Goal: Task Accomplishment & Management: Use online tool/utility

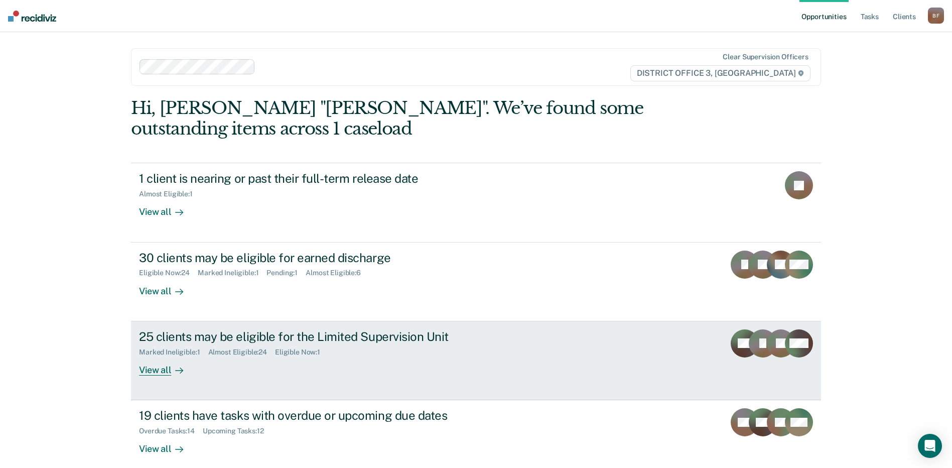
click at [152, 372] on div "View all" at bounding box center [167, 366] width 56 height 20
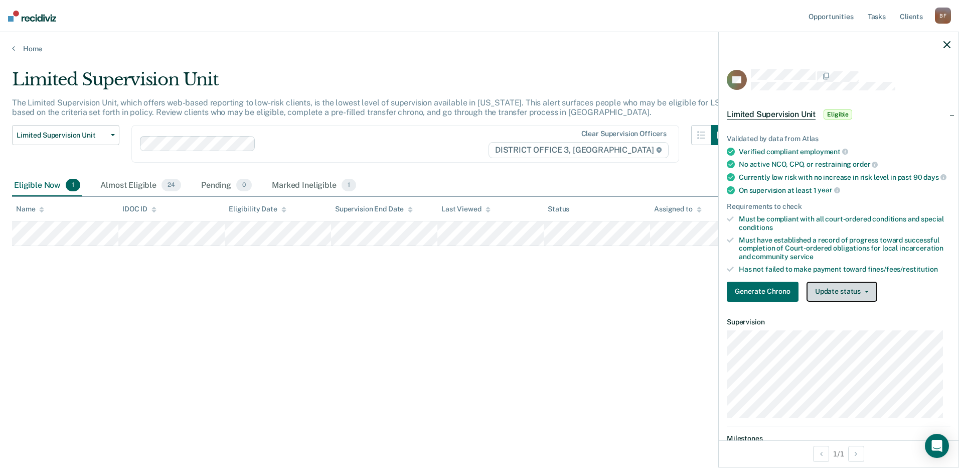
click at [866, 297] on button "Update status" at bounding box center [842, 291] width 71 height 20
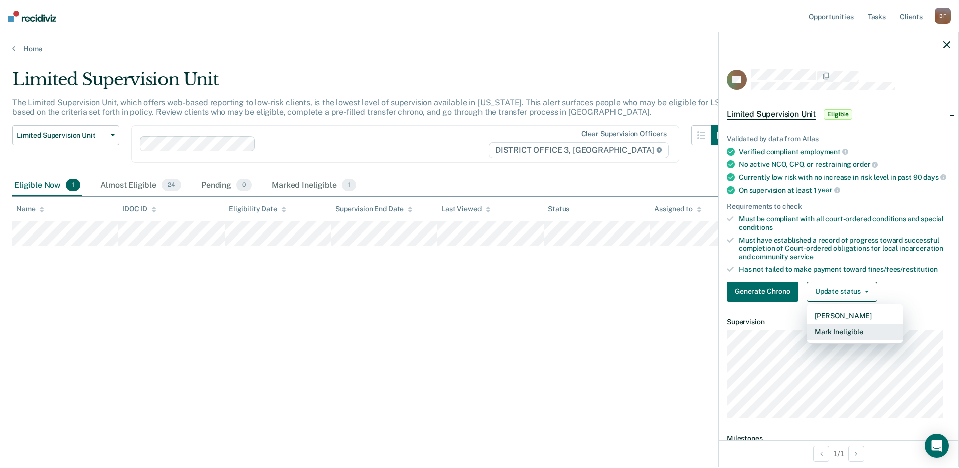
click at [845, 340] on button "Mark Ineligible" at bounding box center [855, 332] width 97 height 16
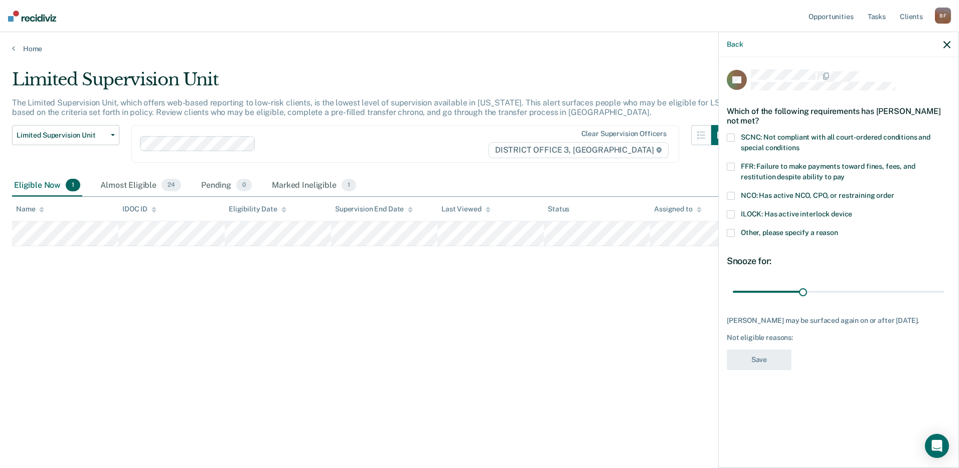
click at [731, 232] on span at bounding box center [731, 233] width 8 height 8
click at [838, 229] on input "Other, please specify a reason" at bounding box center [838, 229] width 0 height 0
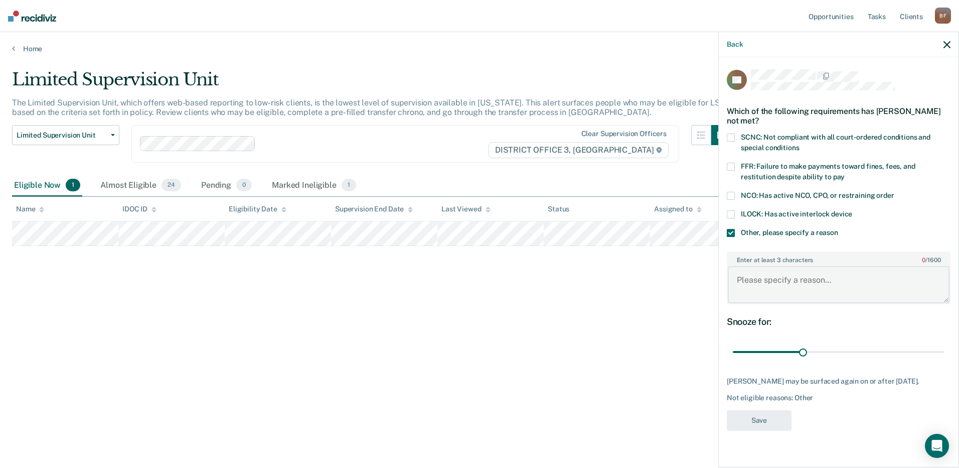
click at [757, 280] on textarea "Enter at least 3 characters 0 / 1600" at bounding box center [839, 284] width 222 height 37
click at [849, 280] on textarea "Has a balance of $2095.00" at bounding box center [839, 284] width 222 height 37
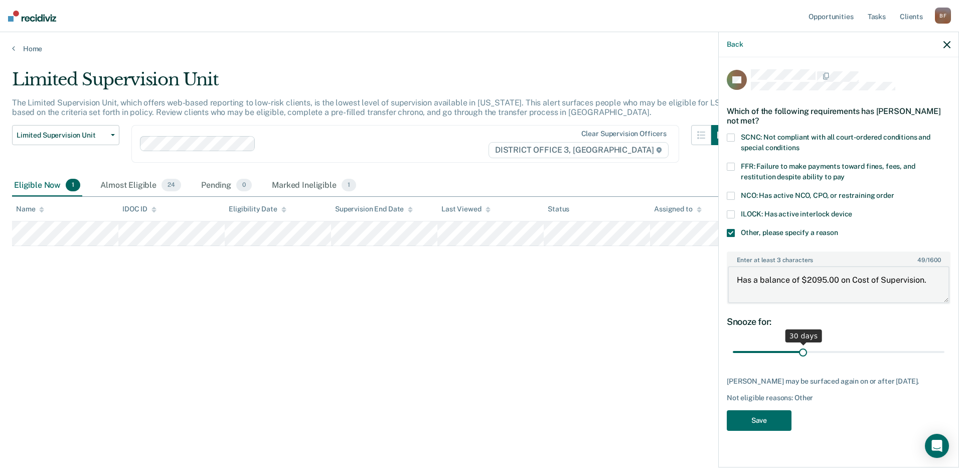
type textarea "Has a balance of $2095.00 on Cost of Supervision."
drag, startPoint x: 805, startPoint y: 353, endPoint x: 944, endPoint y: 348, distance: 139.6
type input "90"
click at [944, 348] on input "range" at bounding box center [839, 352] width 212 height 18
click at [753, 431] on button "Save" at bounding box center [759, 420] width 65 height 21
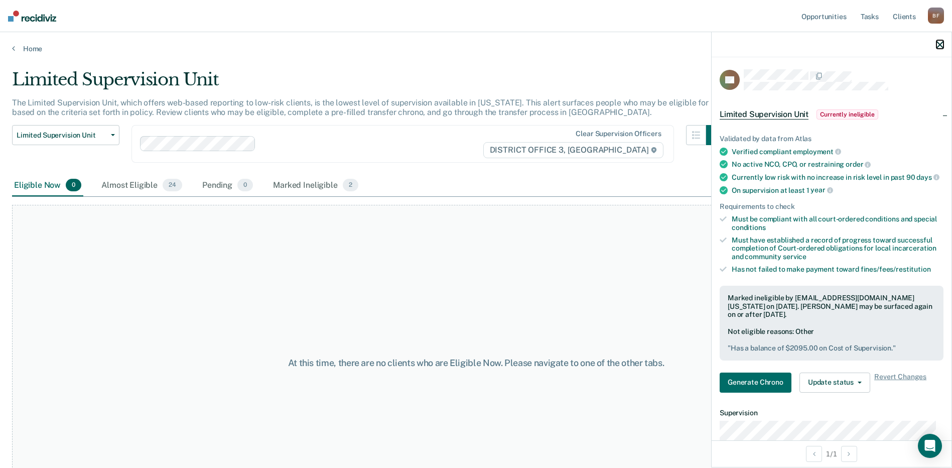
drag, startPoint x: 938, startPoint y: 43, endPoint x: 929, endPoint y: 53, distance: 13.5
click at [938, 43] on icon "button" at bounding box center [939, 44] width 7 height 7
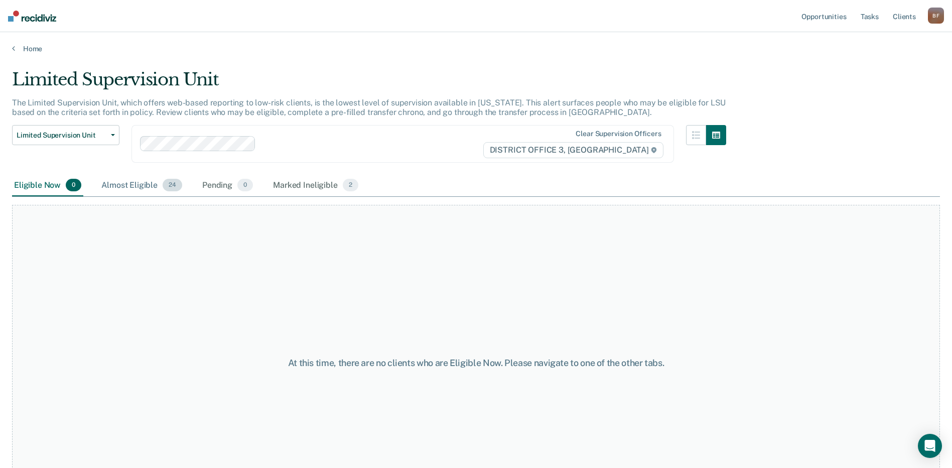
click at [132, 184] on div "Almost Eligible 24" at bounding box center [141, 186] width 85 height 22
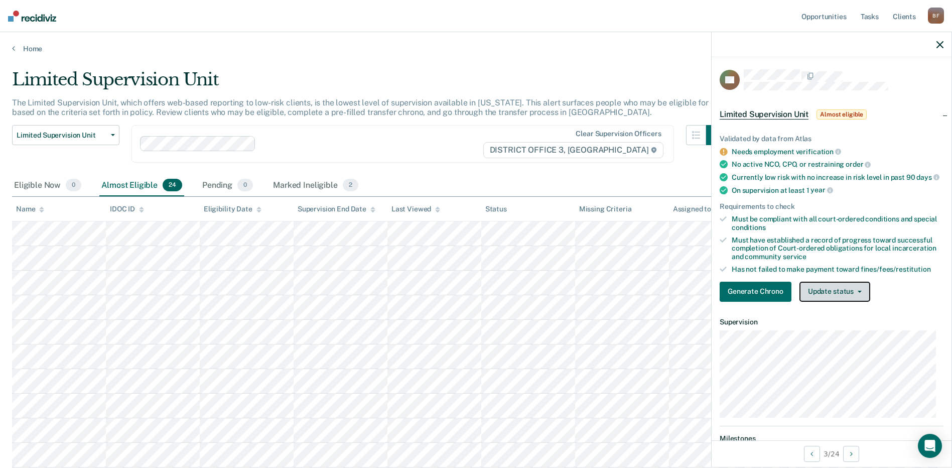
click at [850, 298] on button "Update status" at bounding box center [834, 291] width 71 height 20
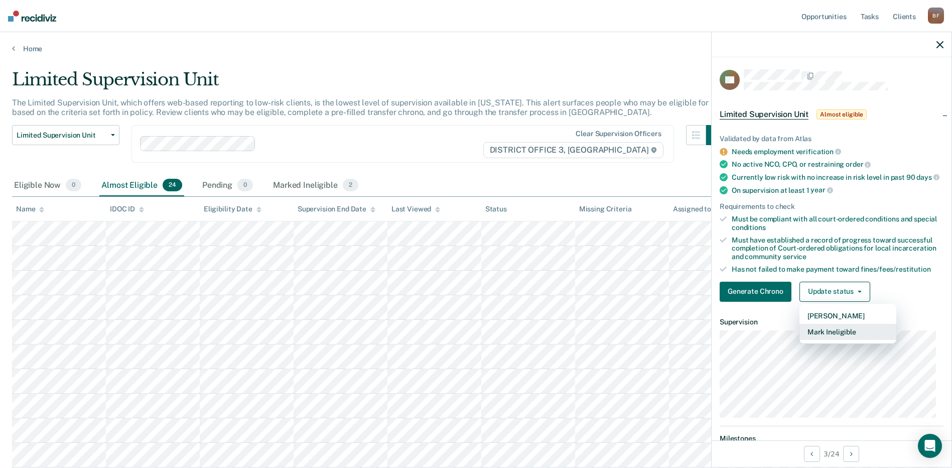
click at [833, 339] on button "Mark Ineligible" at bounding box center [847, 332] width 97 height 16
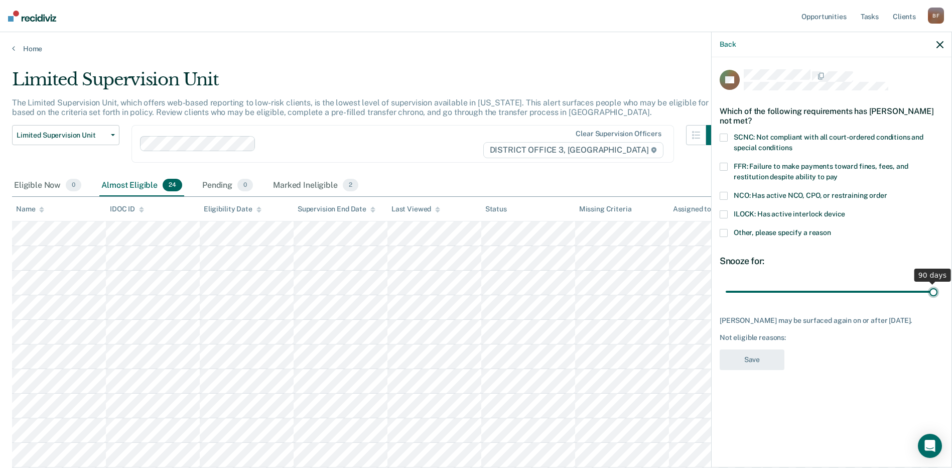
drag, startPoint x: 796, startPoint y: 291, endPoint x: 940, endPoint y: 289, distance: 144.5
type input "90"
click at [937, 289] on input "range" at bounding box center [832, 291] width 212 height 18
click at [724, 165] on span at bounding box center [724, 167] width 8 height 8
click at [837, 173] on input "FFR: Failure to make payments toward fines, fees, and restitution despite abili…" at bounding box center [837, 173] width 0 height 0
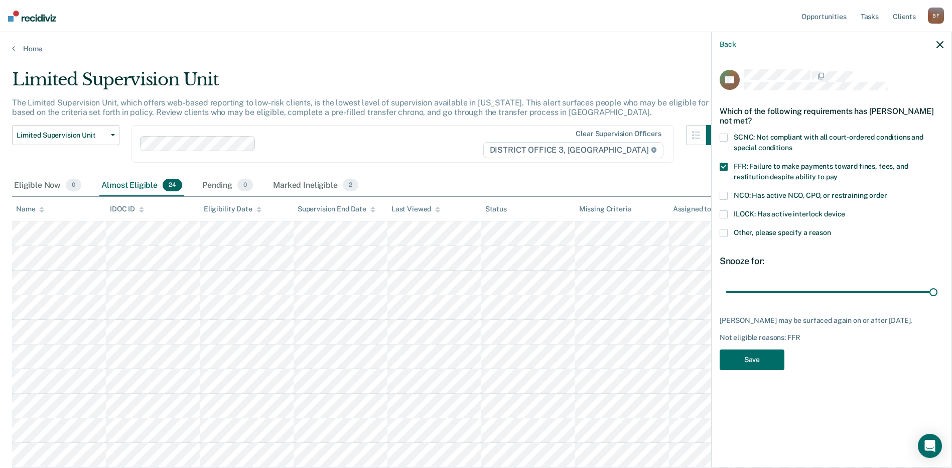
click at [724, 167] on span at bounding box center [724, 167] width 8 height 8
click at [837, 173] on input "FFR: Failure to make payments toward fines, fees, and restitution despite abili…" at bounding box center [837, 173] width 0 height 0
click at [724, 232] on span at bounding box center [724, 233] width 8 height 8
click at [831, 229] on input "Other, please specify a reason" at bounding box center [831, 229] width 0 height 0
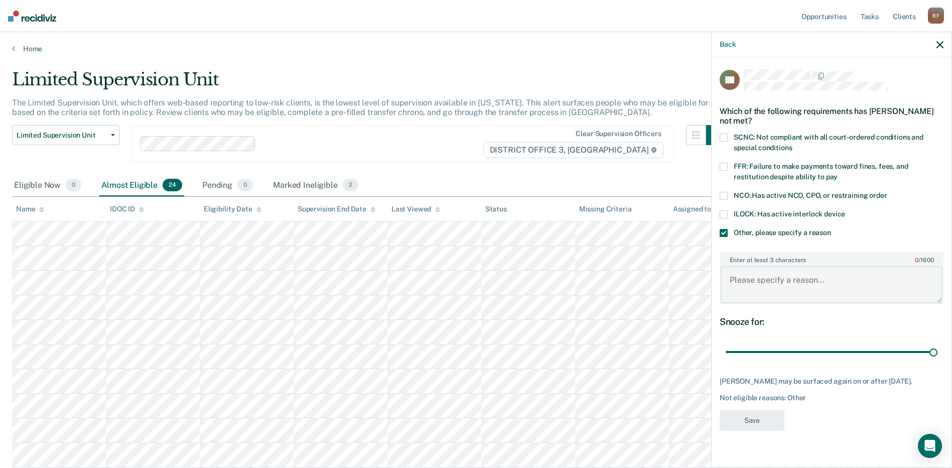
click at [767, 290] on textarea "Enter at least 3 characters 0 / 1600" at bounding box center [832, 284] width 222 height 37
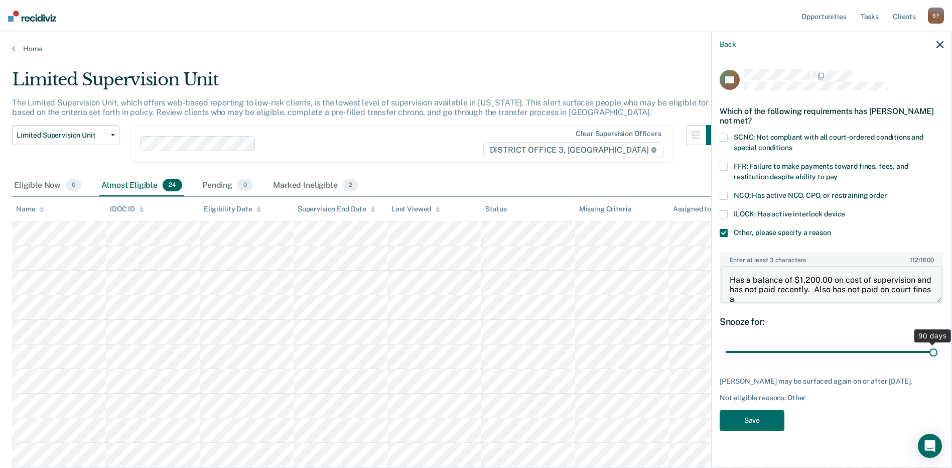
scroll to position [2, 0]
type textarea "Has a balance of $1,200.00 on cost of supervision and has not paid recently. Al…"
click at [744, 431] on button "Save" at bounding box center [752, 420] width 65 height 21
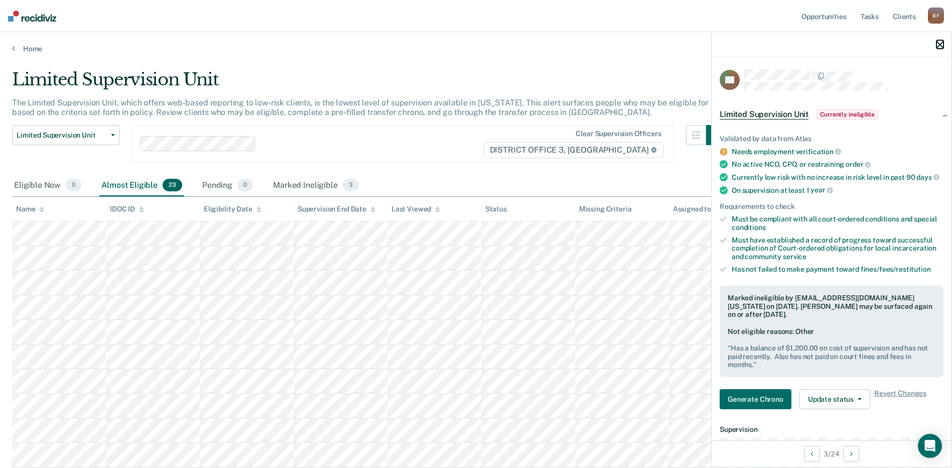
click at [936, 43] on icon "button" at bounding box center [939, 44] width 7 height 7
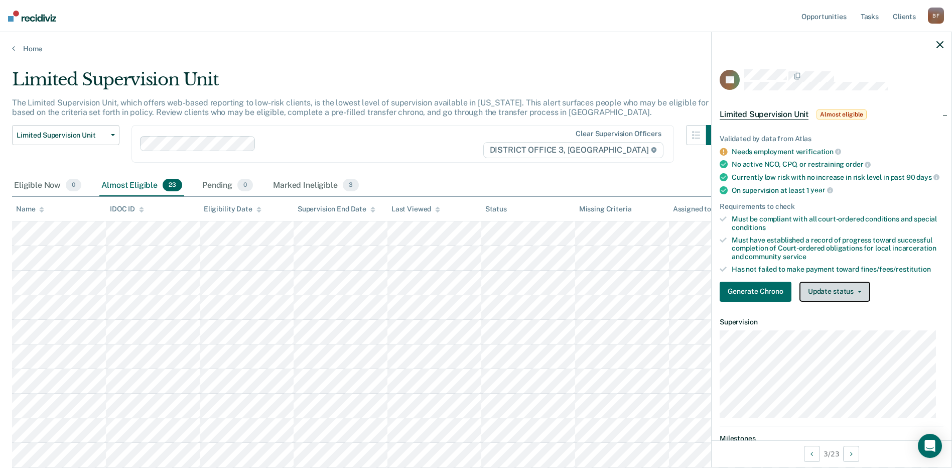
click at [859, 293] on icon "button" at bounding box center [860, 292] width 4 height 2
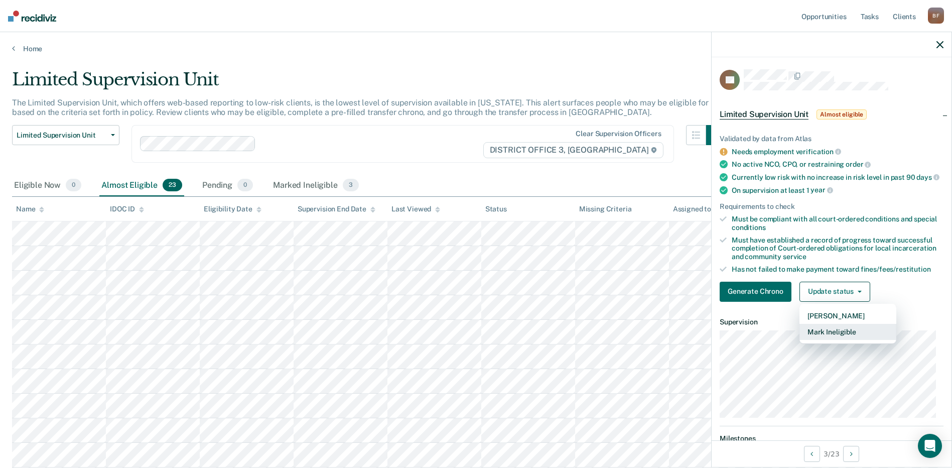
click at [841, 340] on button "Mark Ineligible" at bounding box center [847, 332] width 97 height 16
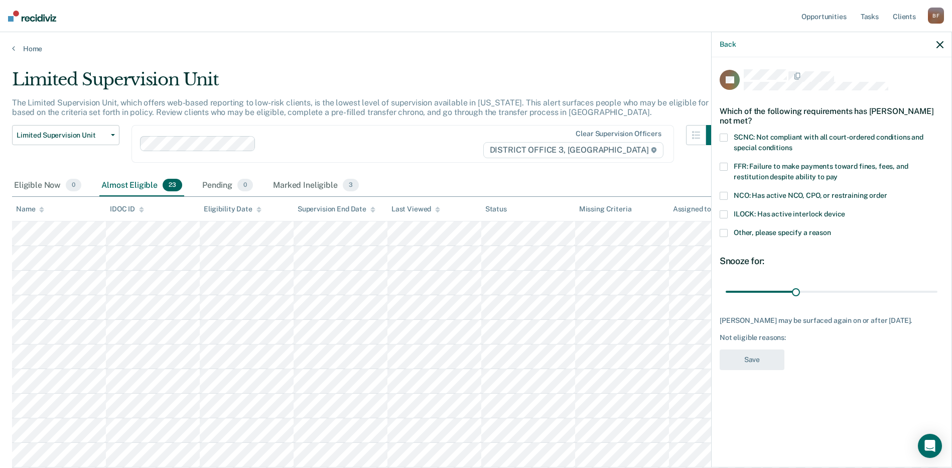
click at [724, 163] on span at bounding box center [724, 167] width 8 height 8
click at [837, 173] on input "FFR: Failure to make payments toward fines, fees, and restitution despite abili…" at bounding box center [837, 173] width 0 height 0
drag, startPoint x: 793, startPoint y: 278, endPoint x: 948, endPoint y: 285, distance: 154.7
type input "90"
click at [937, 282] on input "range" at bounding box center [832, 291] width 212 height 18
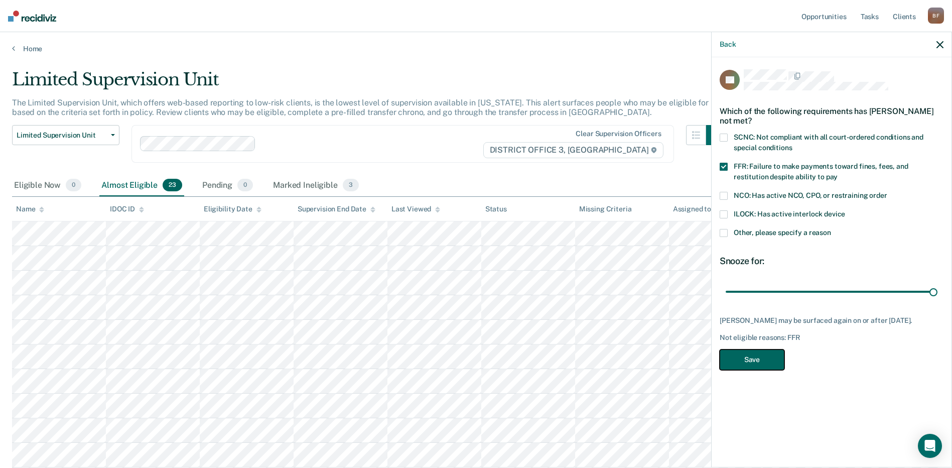
drag, startPoint x: 756, startPoint y: 348, endPoint x: 751, endPoint y: 346, distance: 5.9
click at [754, 349] on button "Save" at bounding box center [752, 359] width 65 height 21
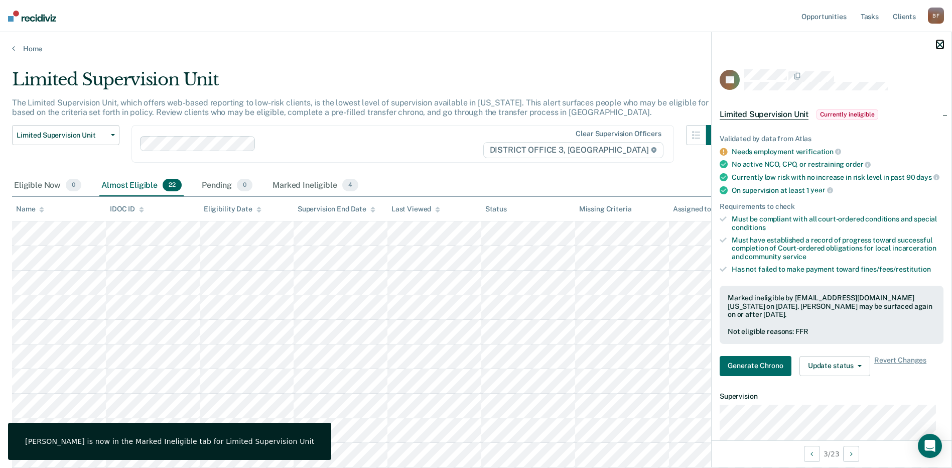
click at [938, 44] on icon "button" at bounding box center [939, 44] width 7 height 7
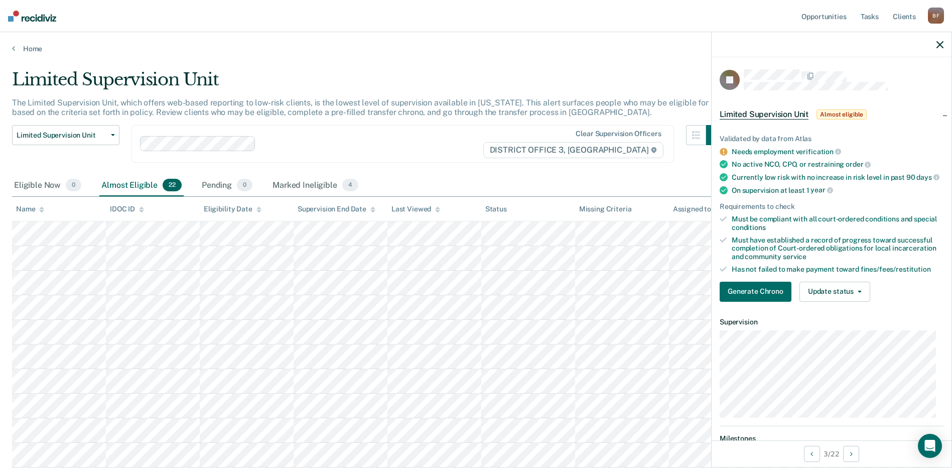
click at [920, 125] on div "Limited Supervision Unit Almost eligible" at bounding box center [831, 114] width 240 height 32
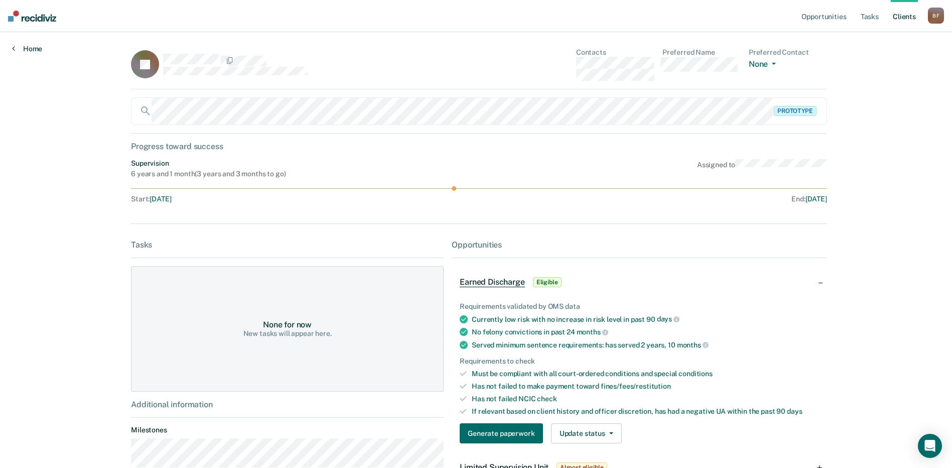
click at [31, 50] on link "Home" at bounding box center [27, 48] width 30 height 9
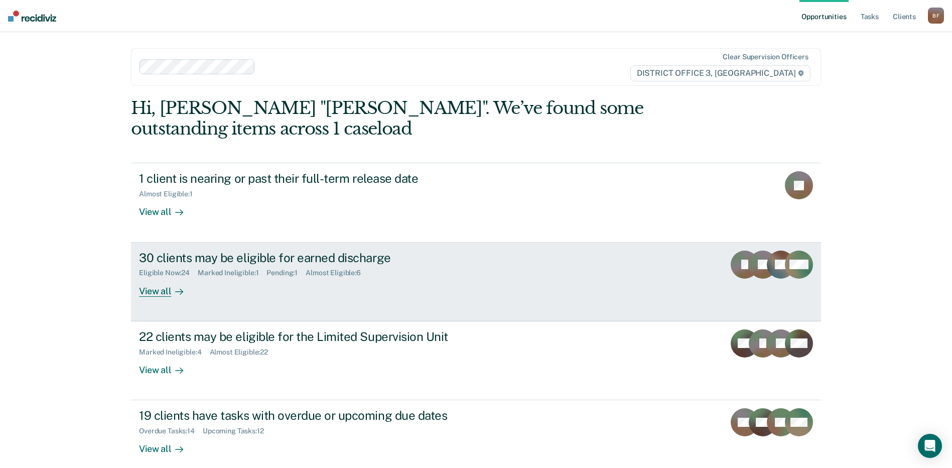
click at [153, 257] on div "30 clients may be eligible for earned discharge" at bounding box center [315, 257] width 352 height 15
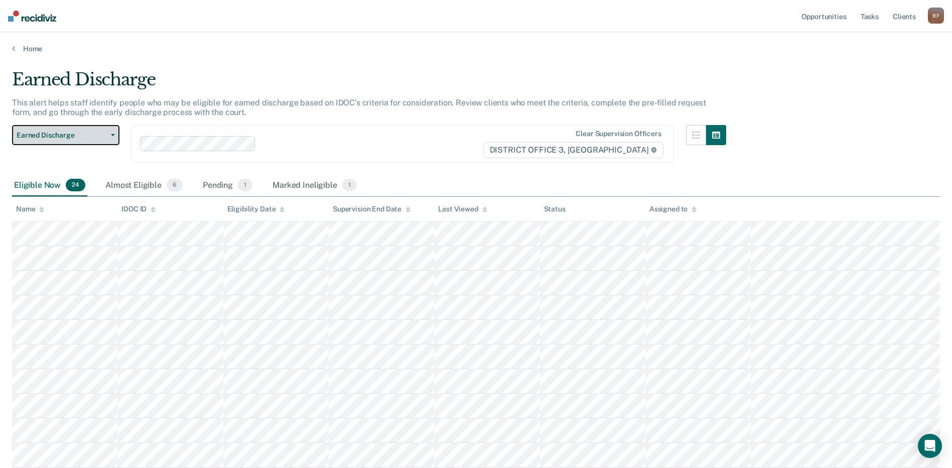
click at [116, 131] on button "Earned Discharge" at bounding box center [65, 135] width 107 height 20
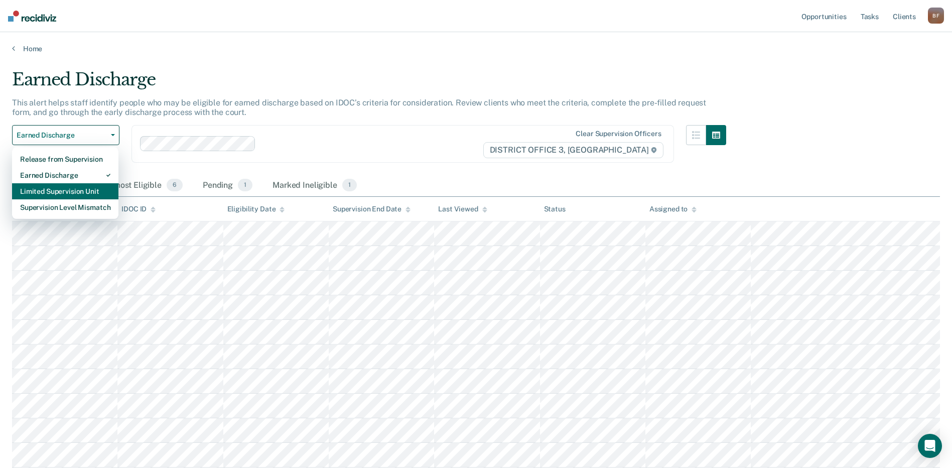
click at [77, 192] on div "Limited Supervision Unit" at bounding box center [65, 191] width 90 height 16
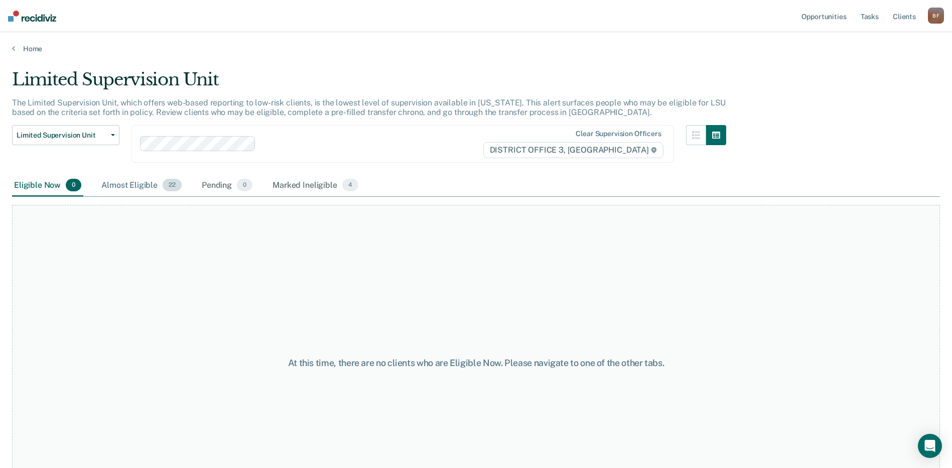
click at [153, 187] on div "Almost Eligible 22" at bounding box center [141, 186] width 84 height 22
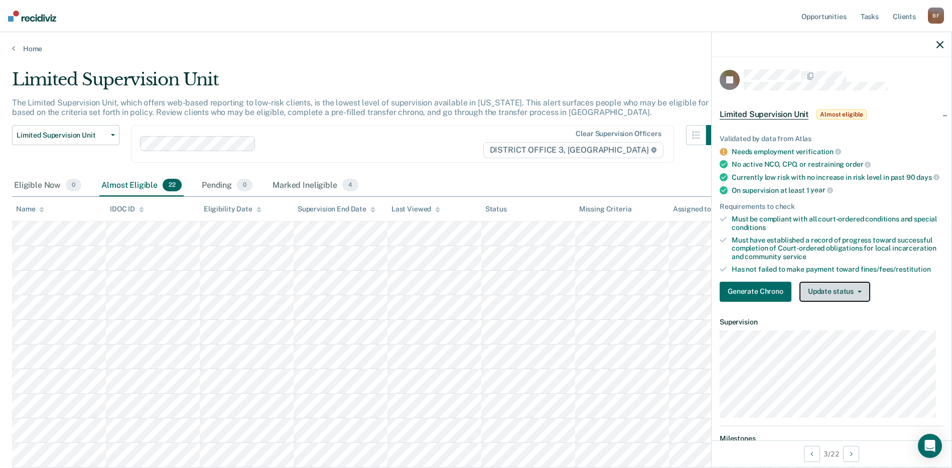
click at [849, 299] on button "Update status" at bounding box center [834, 291] width 71 height 20
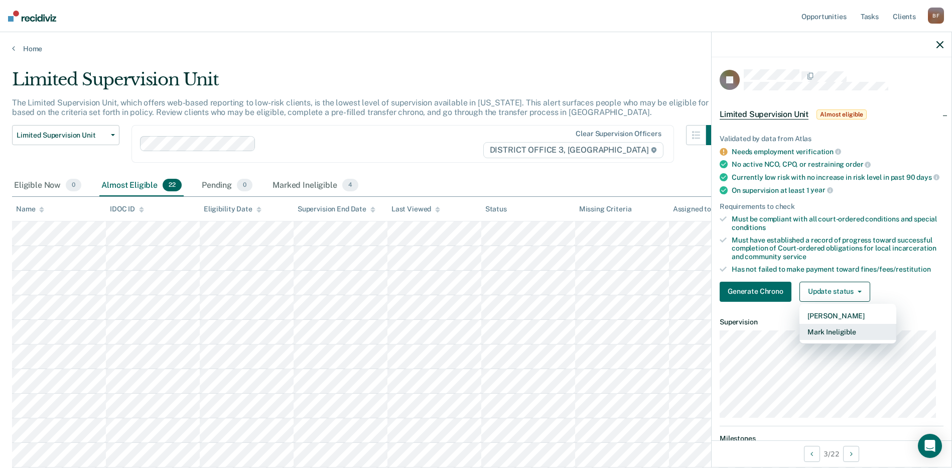
click at [832, 340] on button "Mark Ineligible" at bounding box center [847, 332] width 97 height 16
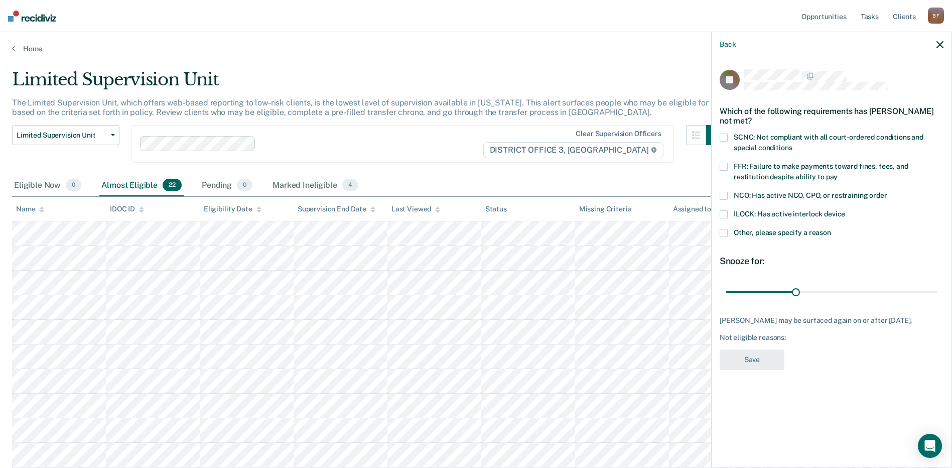
click at [723, 165] on span at bounding box center [724, 167] width 8 height 8
click at [837, 173] on input "FFR: Failure to make payments toward fines, fees, and restitution despite abili…" at bounding box center [837, 173] width 0 height 0
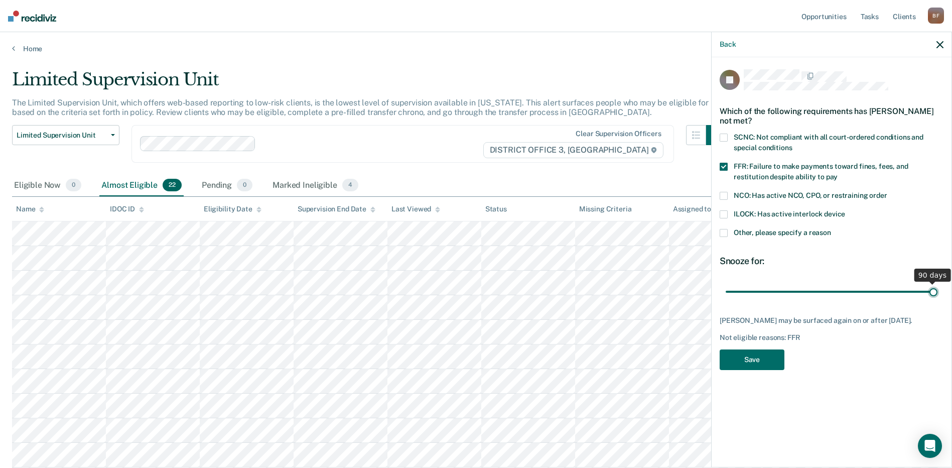
drag, startPoint x: 796, startPoint y: 290, endPoint x: 961, endPoint y: 286, distance: 165.1
type input "90"
click at [937, 286] on input "range" at bounding box center [832, 291] width 212 height 18
click at [757, 356] on button "Save" at bounding box center [752, 359] width 65 height 21
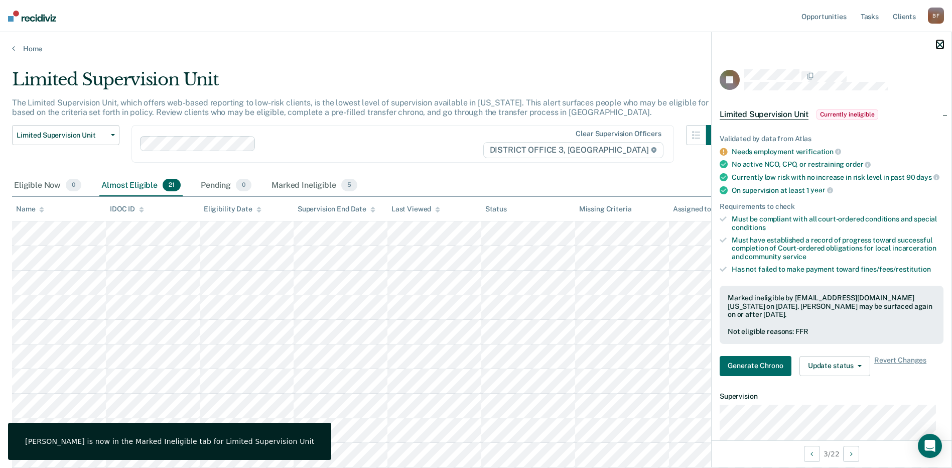
click at [939, 44] on icon "button" at bounding box center [939, 44] width 7 height 7
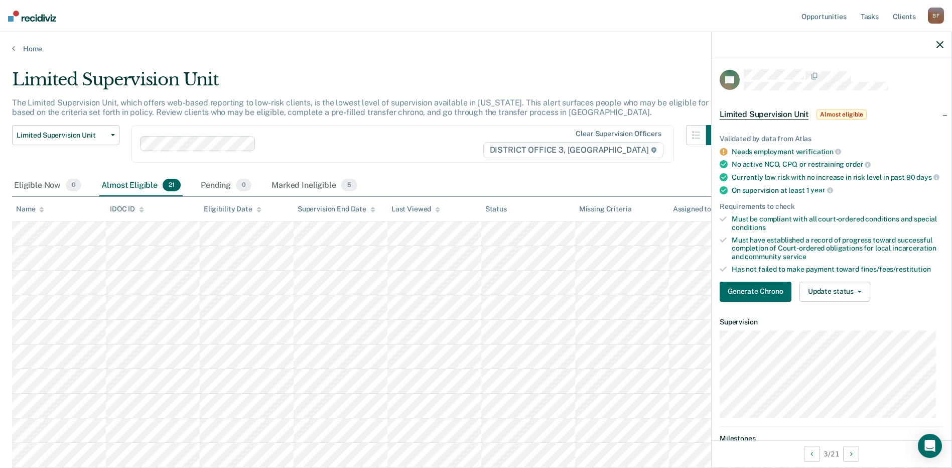
click at [884, 131] on div "Validated by data from Atlas Needs employment verification No active NCO, CPO, …" at bounding box center [831, 213] width 240 height 191
click at [852, 302] on button "Update status" at bounding box center [834, 291] width 71 height 20
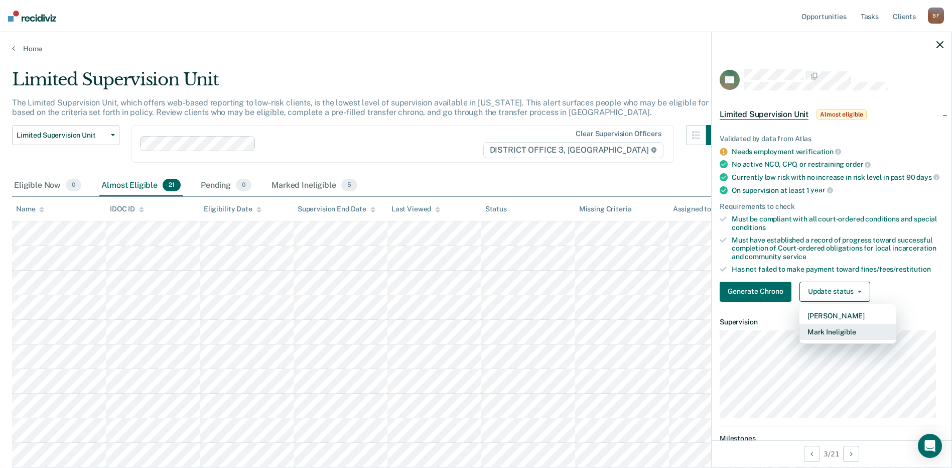
click at [831, 340] on button "Mark Ineligible" at bounding box center [847, 332] width 97 height 16
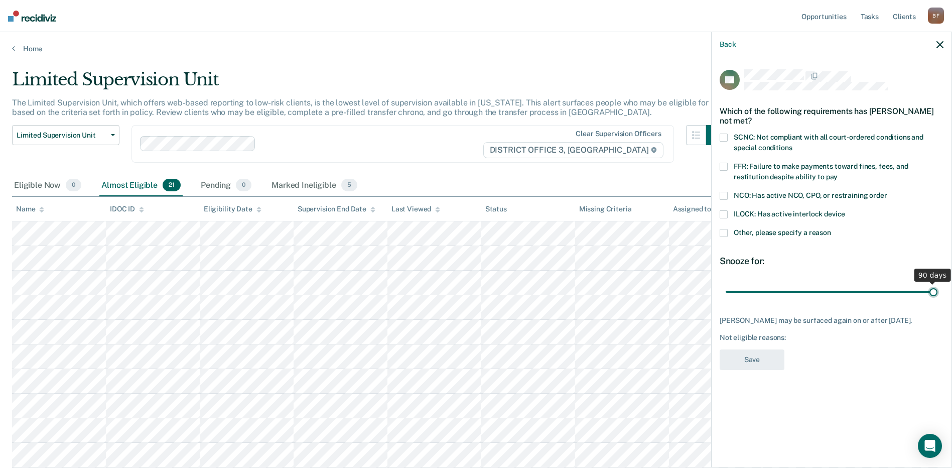
drag, startPoint x: 797, startPoint y: 291, endPoint x: 947, endPoint y: 291, distance: 150.0
type input "90"
click at [937, 291] on input "range" at bounding box center [832, 291] width 212 height 18
click at [725, 166] on span at bounding box center [724, 167] width 8 height 8
click at [837, 173] on input "FFR: Failure to make payments toward fines, fees, and restitution despite abili…" at bounding box center [837, 173] width 0 height 0
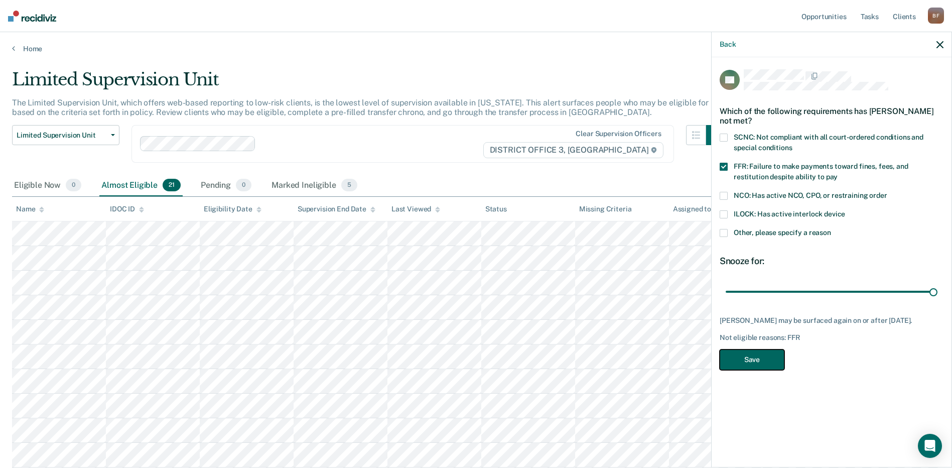
click at [744, 359] on button "Save" at bounding box center [752, 359] width 65 height 21
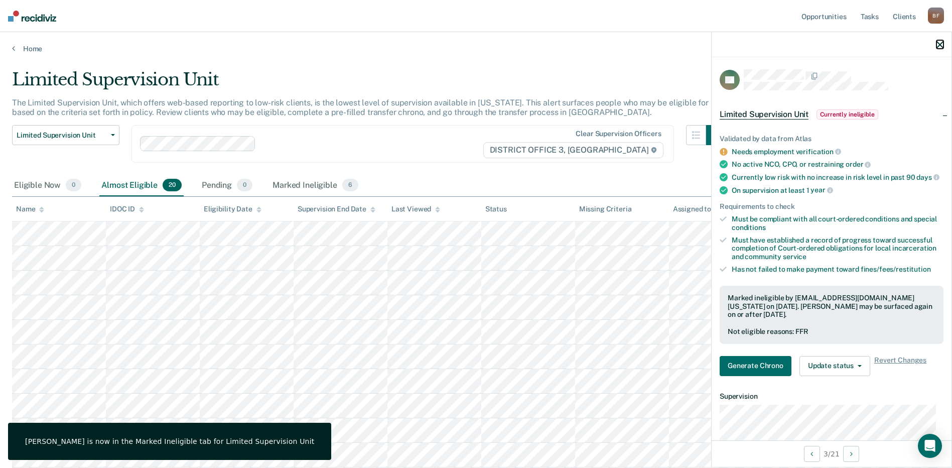
click at [941, 44] on icon "button" at bounding box center [939, 44] width 7 height 7
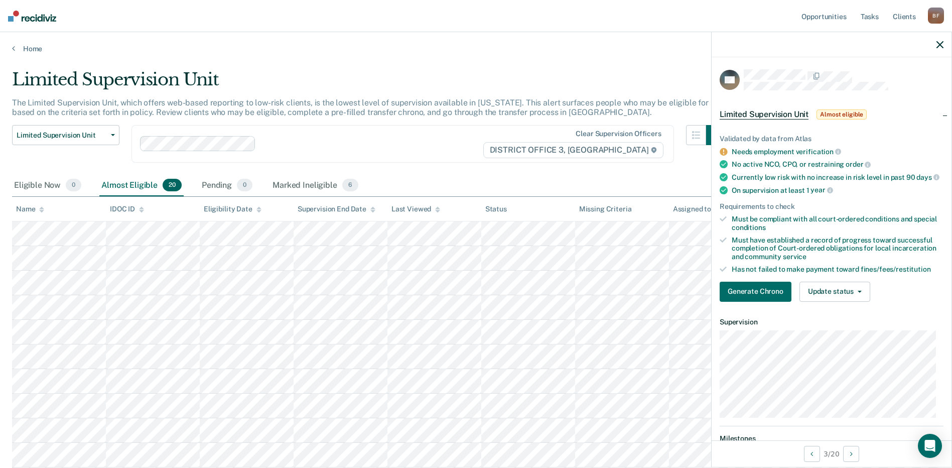
click at [912, 135] on div "Validated by data from Atlas" at bounding box center [832, 138] width 224 height 9
click at [859, 297] on button "Update status" at bounding box center [834, 291] width 71 height 20
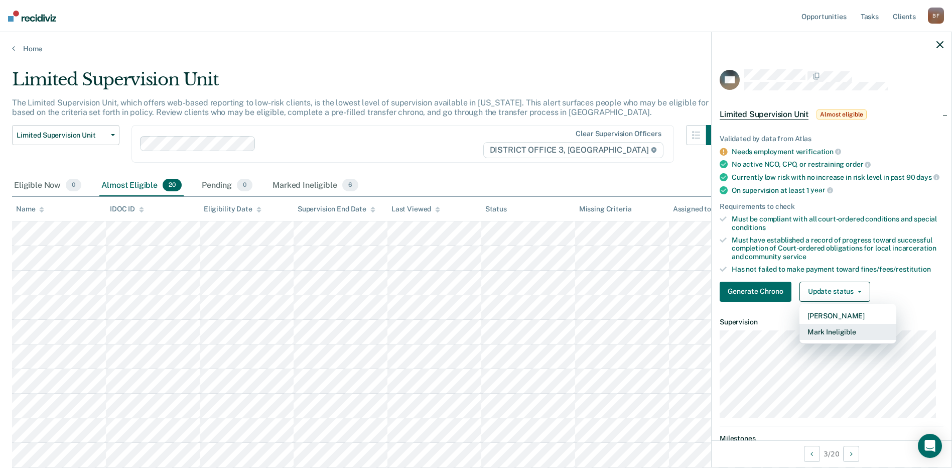
click at [838, 340] on button "Mark Ineligible" at bounding box center [847, 332] width 97 height 16
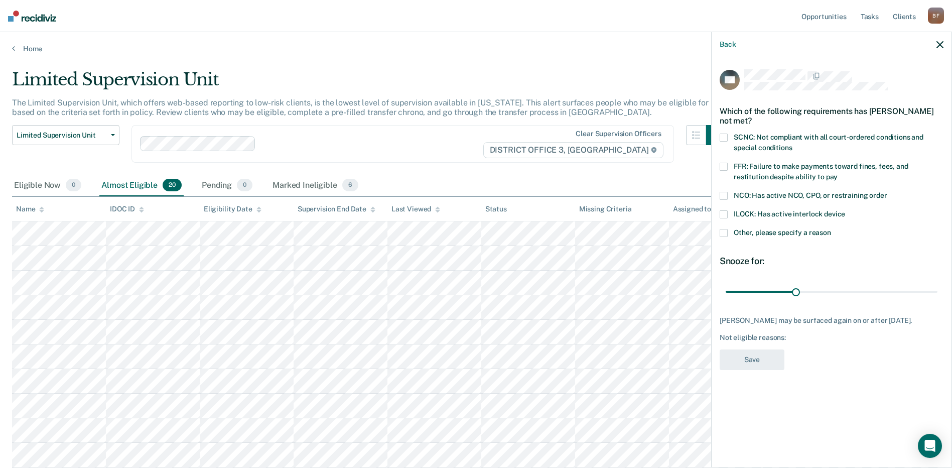
click at [725, 167] on span at bounding box center [724, 167] width 8 height 8
click at [837, 173] on input "FFR: Failure to make payments toward fines, fees, and restitution despite abili…" at bounding box center [837, 173] width 0 height 0
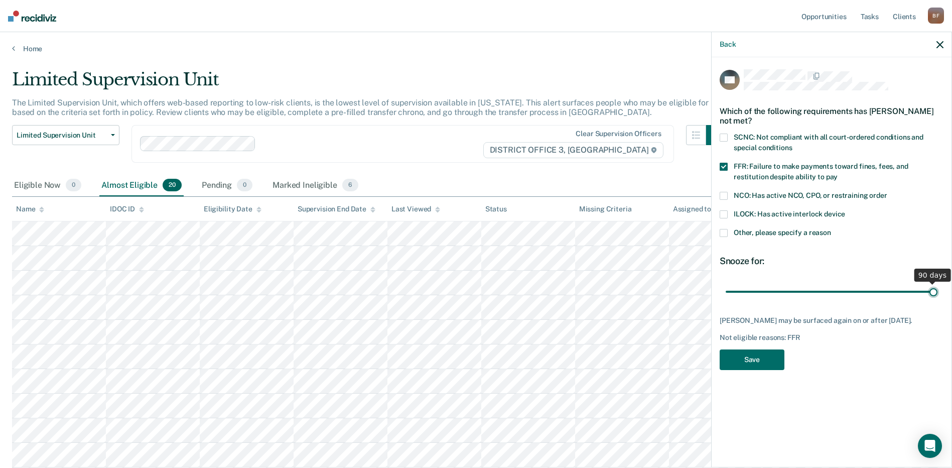
drag, startPoint x: 797, startPoint y: 290, endPoint x: 961, endPoint y: 291, distance: 164.1
type input "90"
click at [937, 291] on input "range" at bounding box center [832, 291] width 212 height 18
click at [741, 366] on button "Save" at bounding box center [752, 359] width 65 height 21
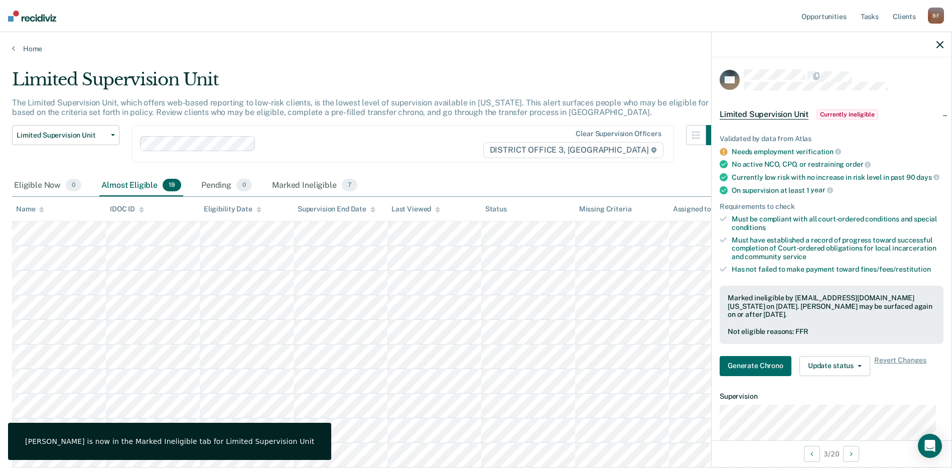
click at [947, 38] on div at bounding box center [831, 44] width 240 height 25
click at [941, 42] on icon "button" at bounding box center [939, 44] width 7 height 7
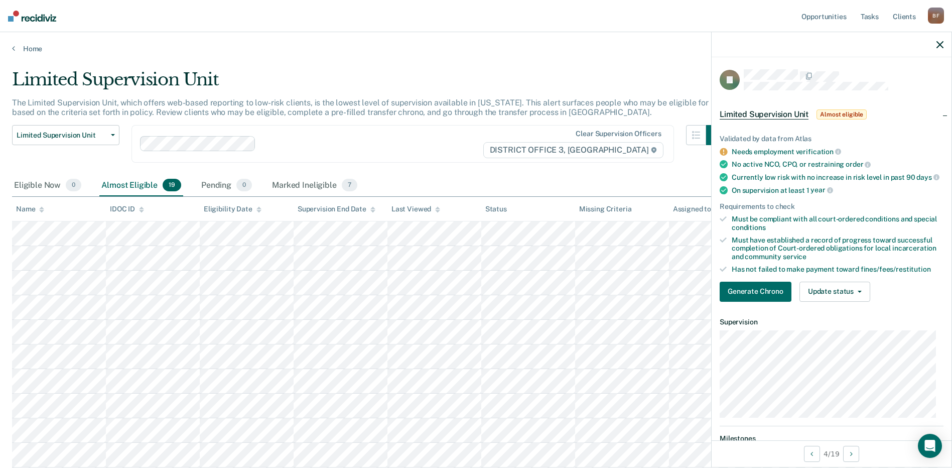
click at [904, 76] on div at bounding box center [844, 75] width 200 height 13
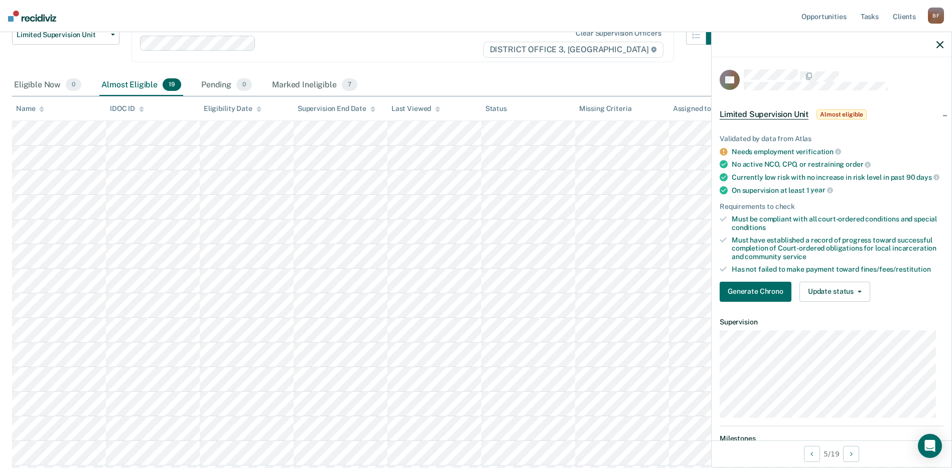
scroll to position [151, 0]
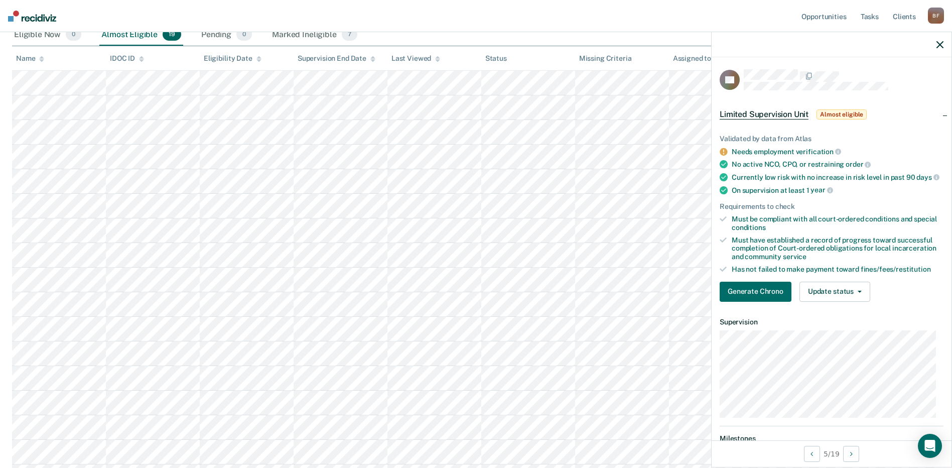
click at [922, 155] on div "Needs employment verification" at bounding box center [838, 151] width 212 height 9
click at [853, 293] on span "button" at bounding box center [857, 292] width 8 height 2
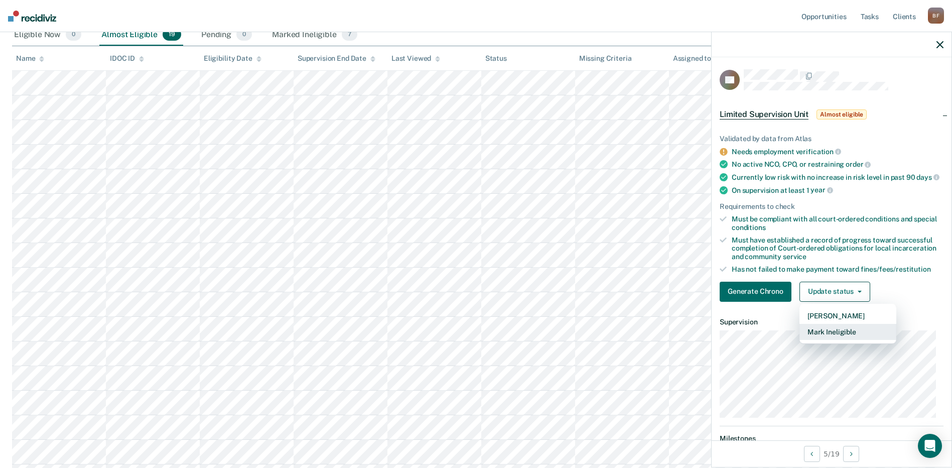
click at [820, 340] on button "Mark Ineligible" at bounding box center [847, 332] width 97 height 16
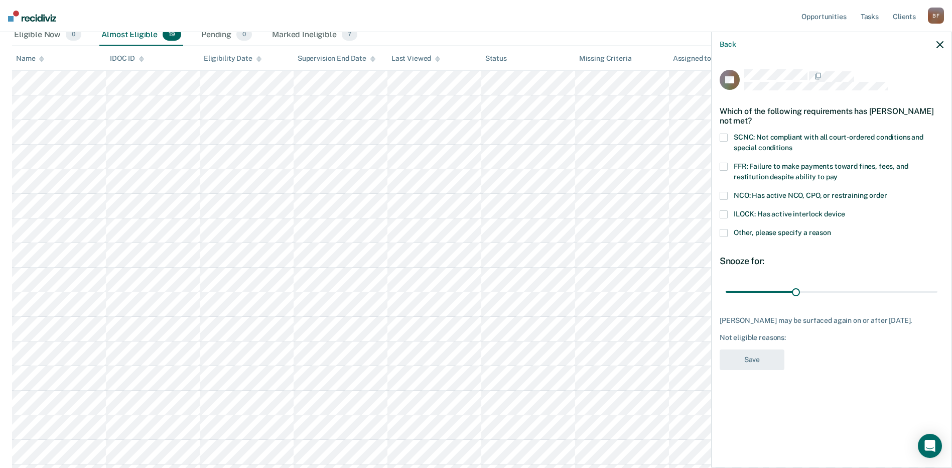
click at [726, 166] on span at bounding box center [724, 167] width 8 height 8
click at [837, 173] on input "FFR: Failure to make payments toward fines, fees, and restitution despite abili…" at bounding box center [837, 173] width 0 height 0
drag, startPoint x: 795, startPoint y: 293, endPoint x: 949, endPoint y: 294, distance: 153.5
type input "90"
click at [937, 294] on input "range" at bounding box center [832, 291] width 212 height 18
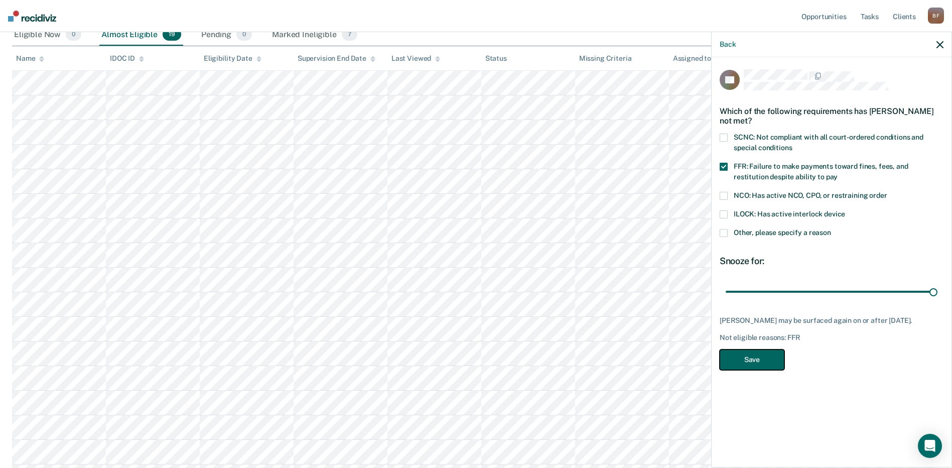
click at [744, 369] on button "Save" at bounding box center [752, 359] width 65 height 21
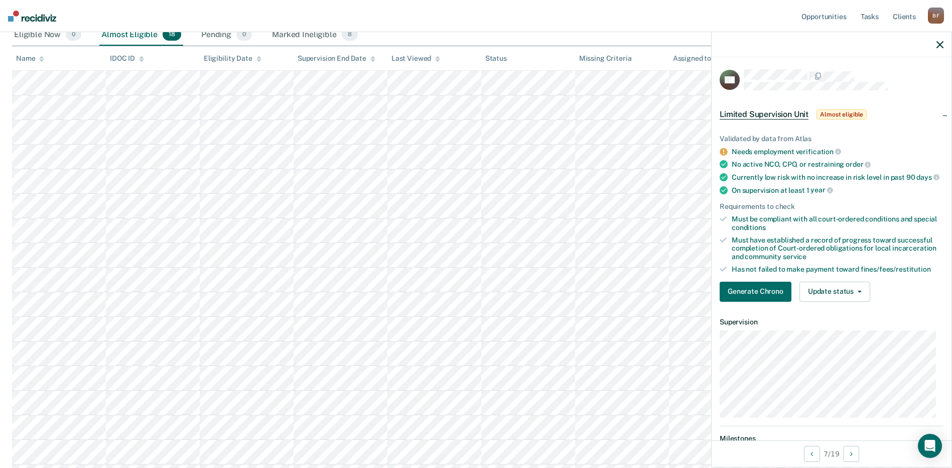
click at [902, 85] on div at bounding box center [844, 79] width 200 height 21
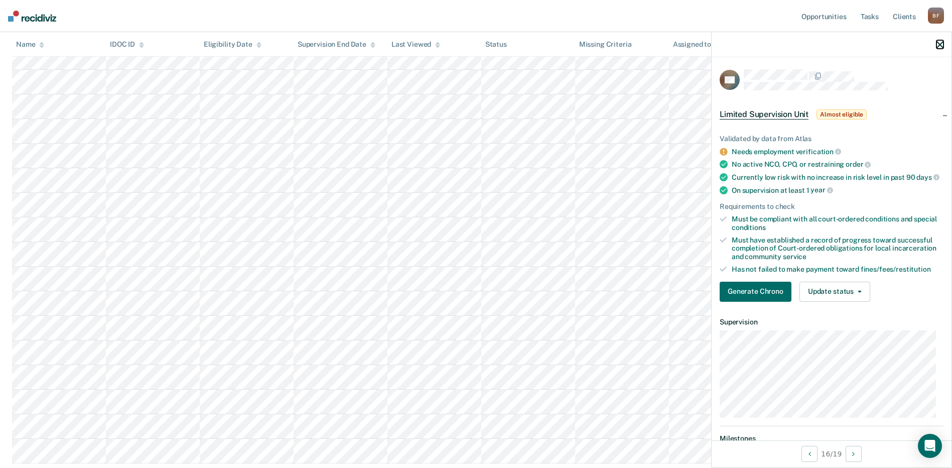
drag, startPoint x: 938, startPoint y: 42, endPoint x: 932, endPoint y: 55, distance: 14.1
click at [937, 43] on icon "button" at bounding box center [939, 44] width 7 height 7
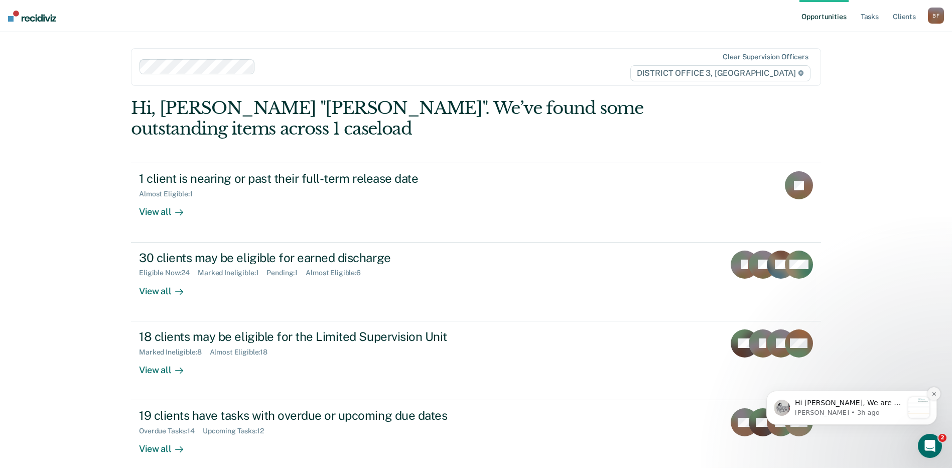
click at [933, 392] on icon "Dismiss notification" at bounding box center [934, 393] width 4 height 4
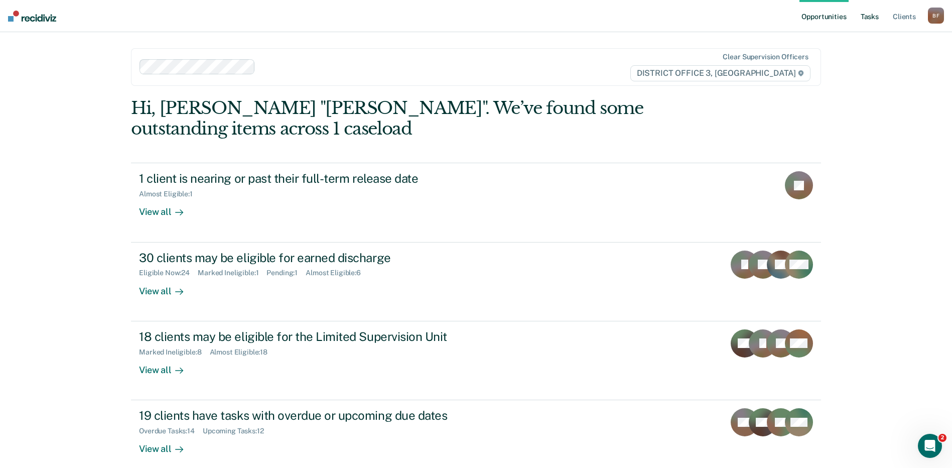
click at [868, 15] on link "Tasks" at bounding box center [870, 16] width 22 height 32
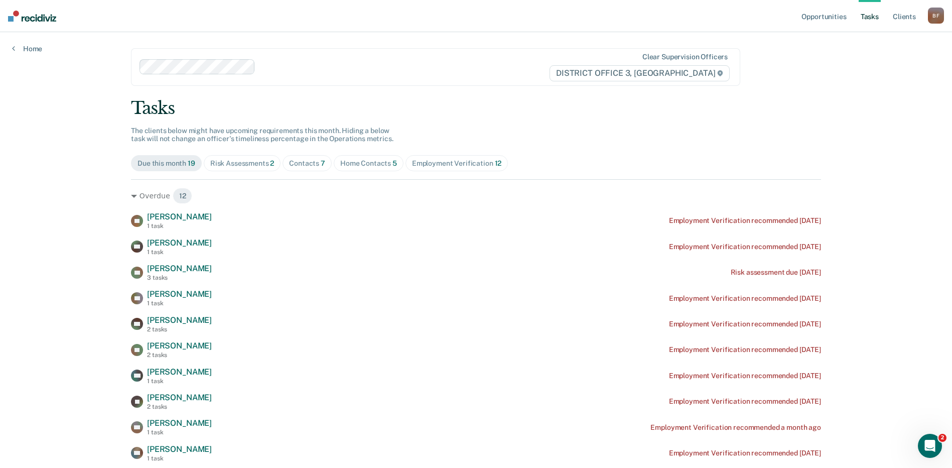
click at [222, 159] on div "Risk Assessments 2" at bounding box center [242, 163] width 64 height 9
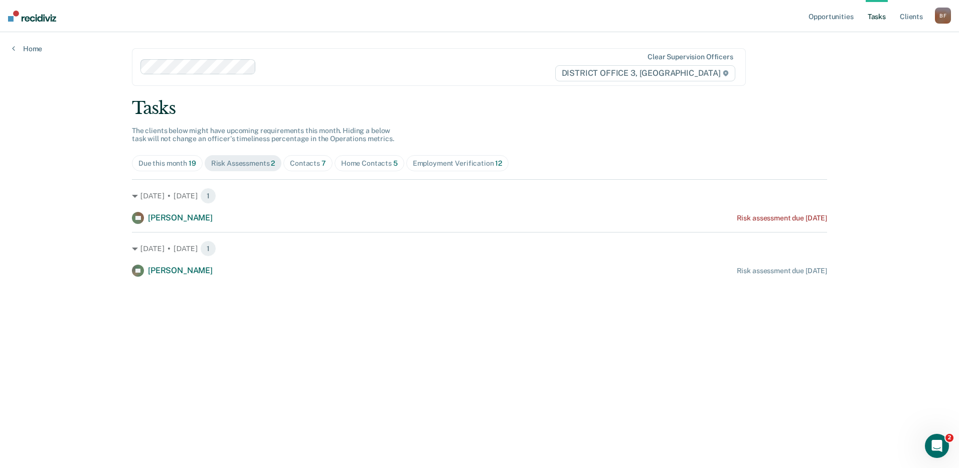
click at [308, 168] on span "Contacts 7" at bounding box center [307, 163] width 49 height 16
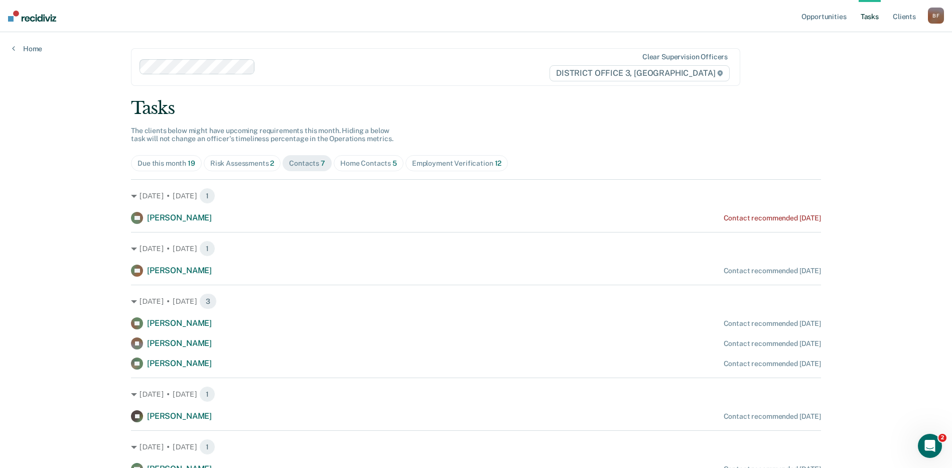
click at [365, 166] on div "Home Contacts 5" at bounding box center [368, 163] width 57 height 9
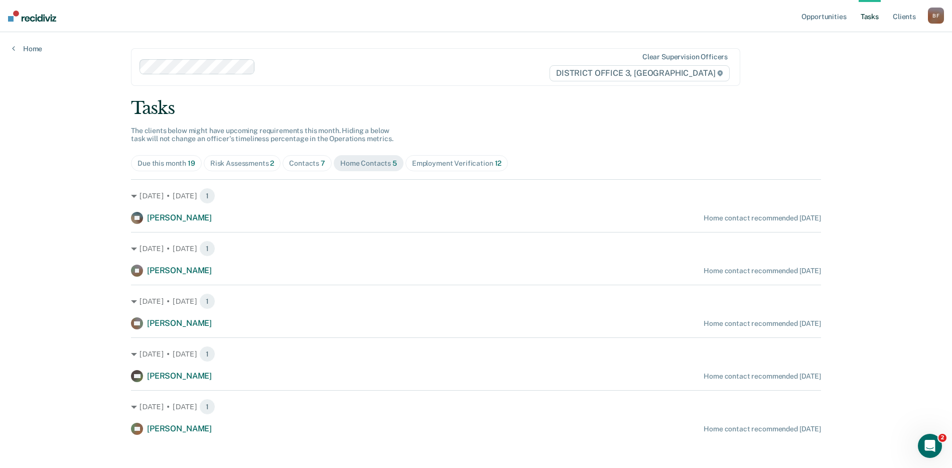
click at [227, 162] on div "Risk Assessments 2" at bounding box center [242, 163] width 64 height 9
